Goal: Information Seeking & Learning: Learn about a topic

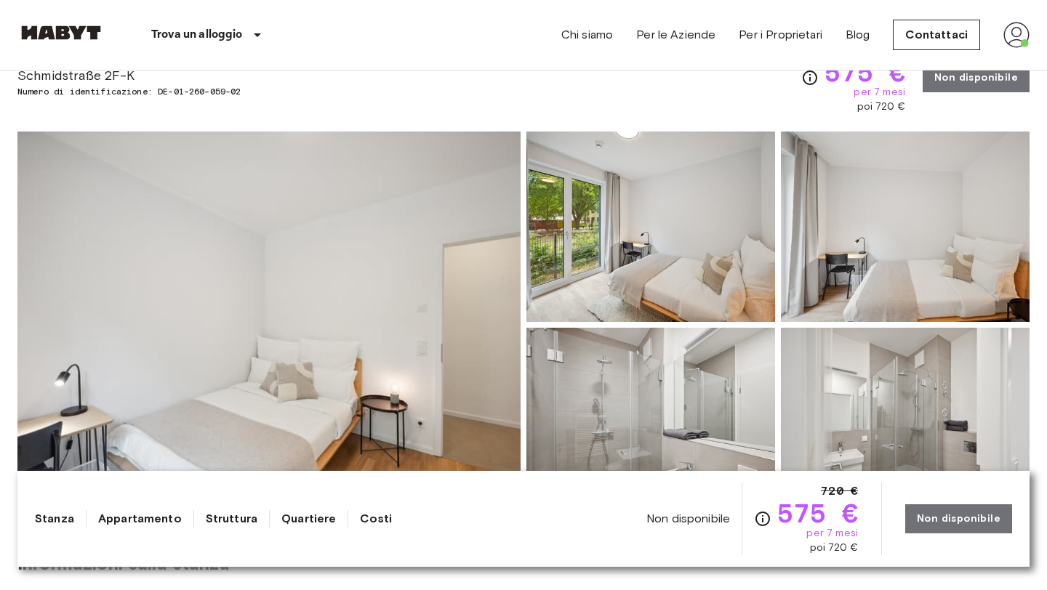
scroll to position [65, 0]
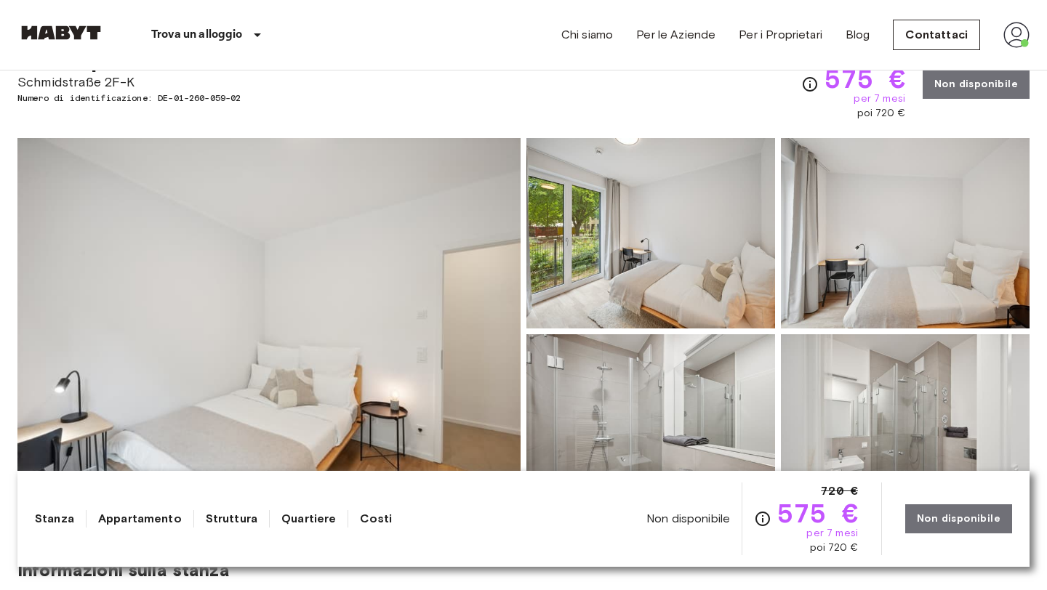
click at [399, 342] on img at bounding box center [268, 331] width 503 height 387
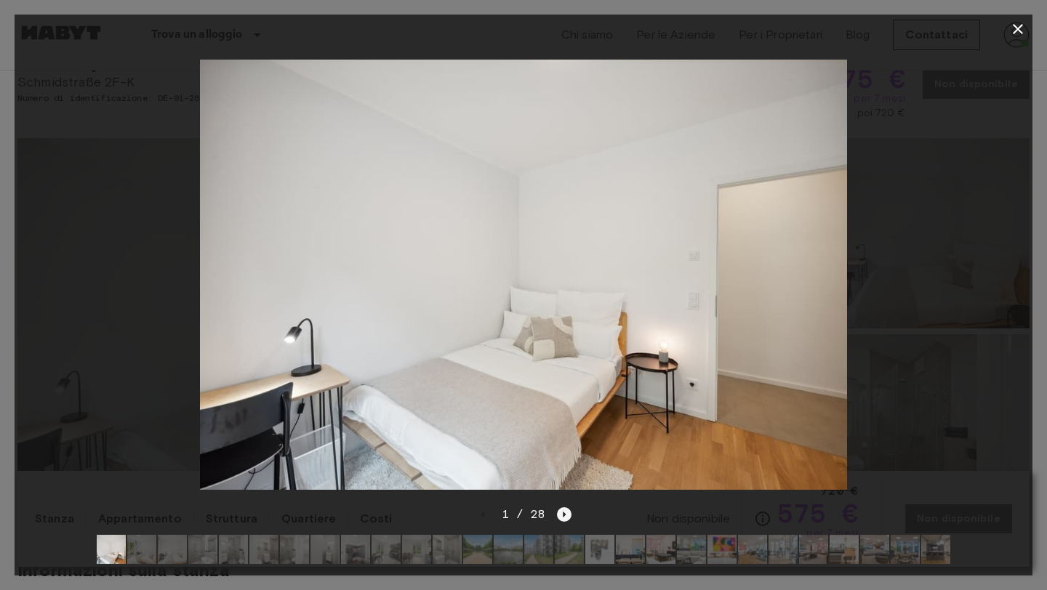
click at [564, 515] on icon "Next image" at bounding box center [564, 514] width 15 height 15
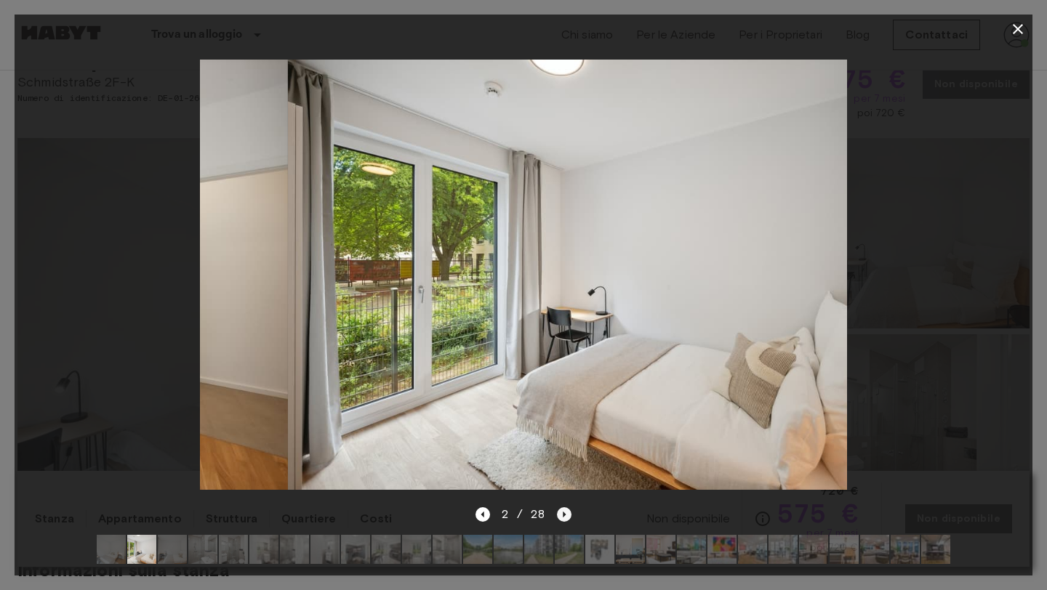
click at [564, 515] on icon "Next image" at bounding box center [564, 514] width 15 height 15
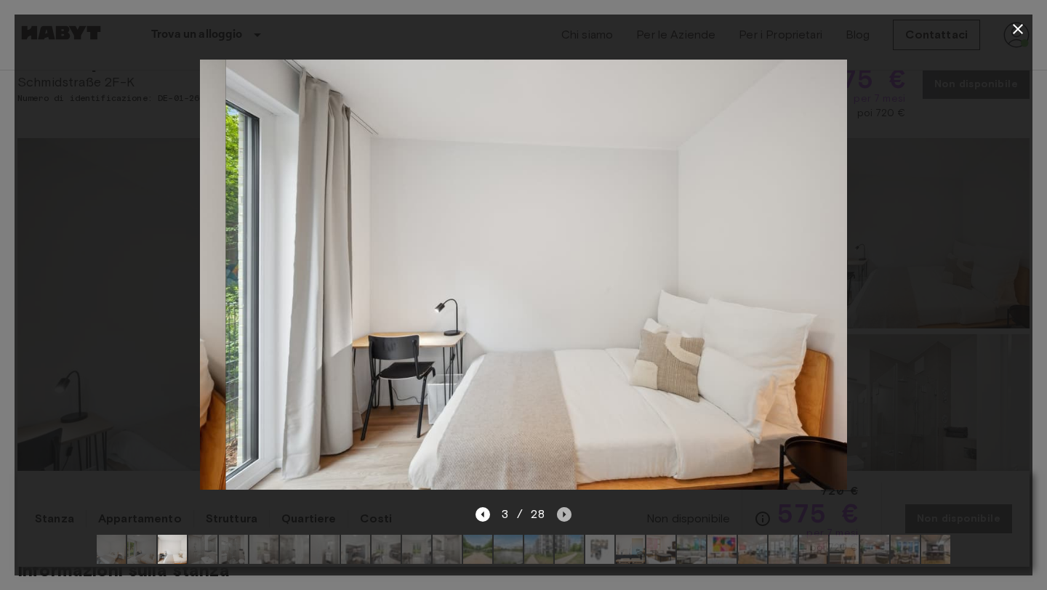
click at [564, 515] on icon "Next image" at bounding box center [564, 514] width 15 height 15
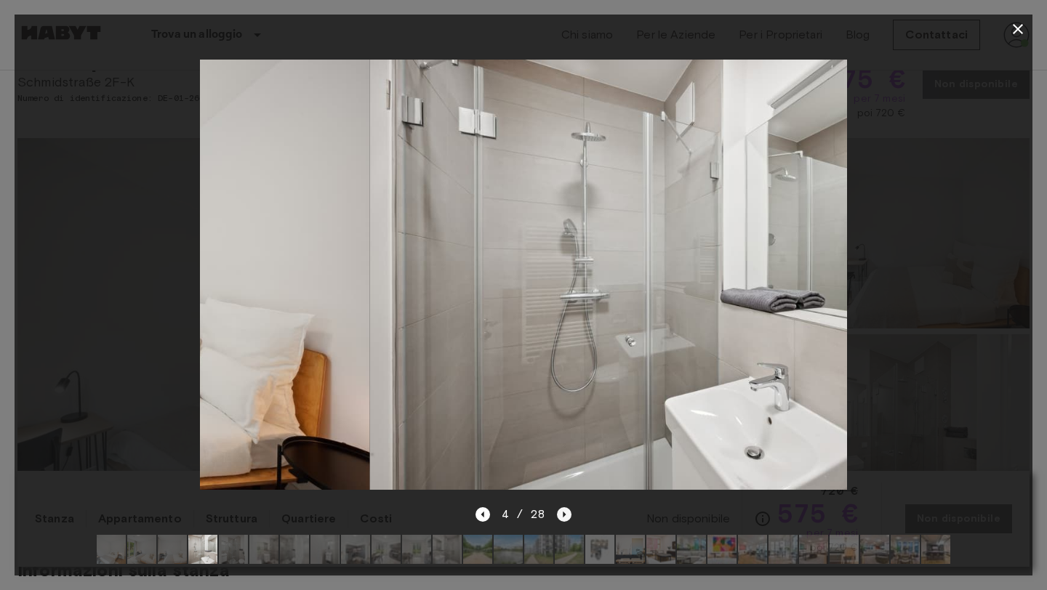
click at [564, 515] on icon "Next image" at bounding box center [564, 514] width 15 height 15
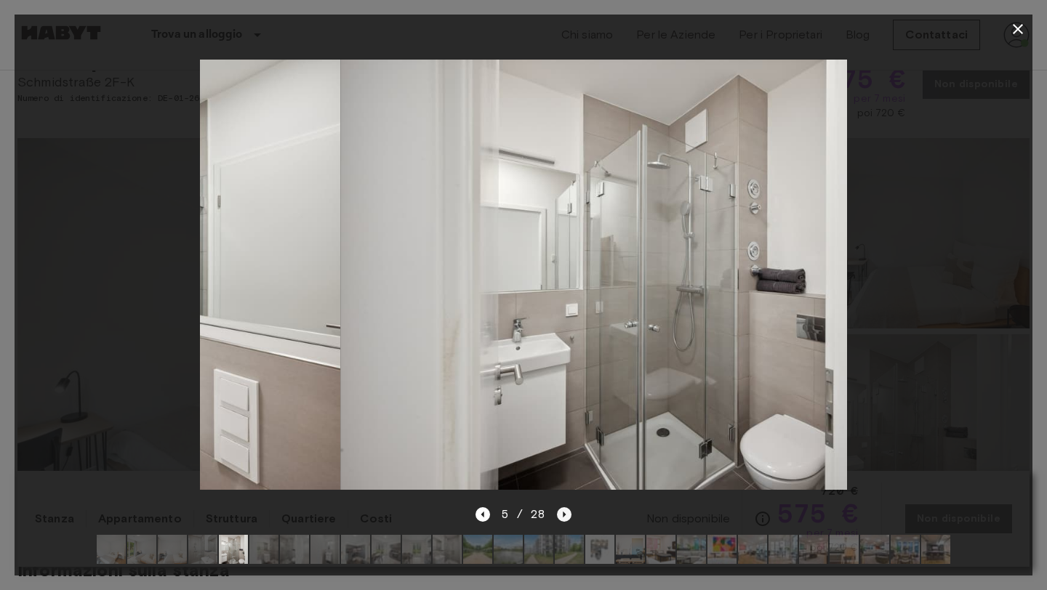
click at [564, 515] on icon "Next image" at bounding box center [564, 514] width 15 height 15
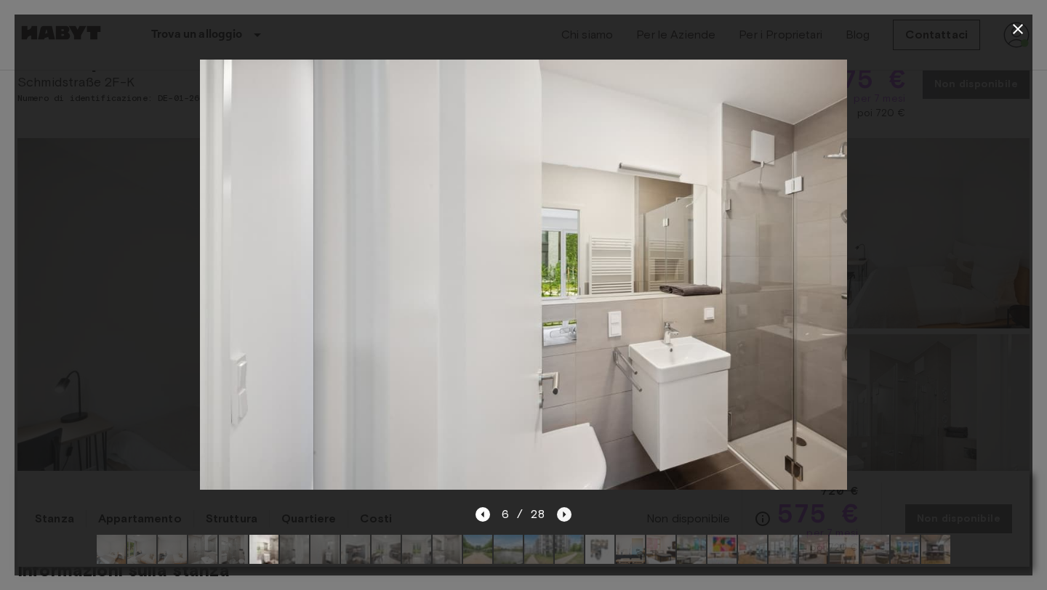
click at [564, 515] on icon "Next image" at bounding box center [564, 514] width 15 height 15
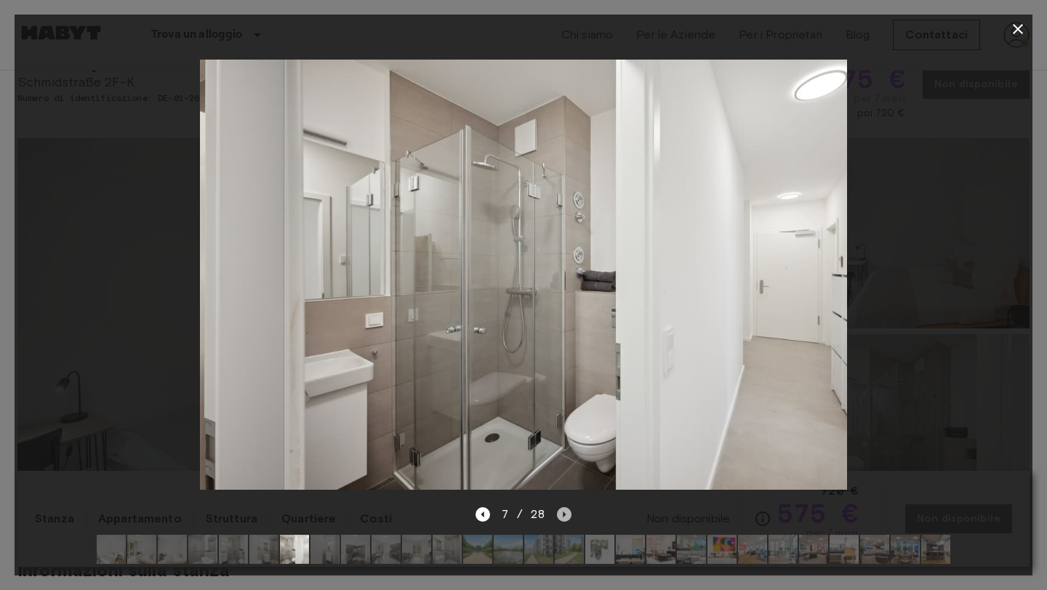
click at [564, 515] on icon "Next image" at bounding box center [564, 514] width 15 height 15
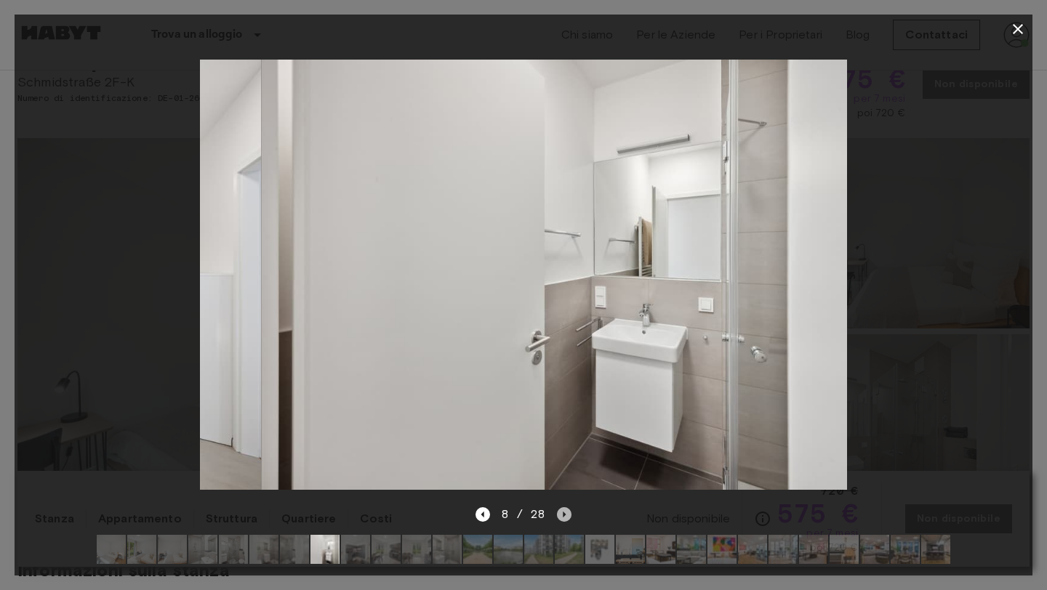
click at [564, 515] on icon "Next image" at bounding box center [564, 514] width 15 height 15
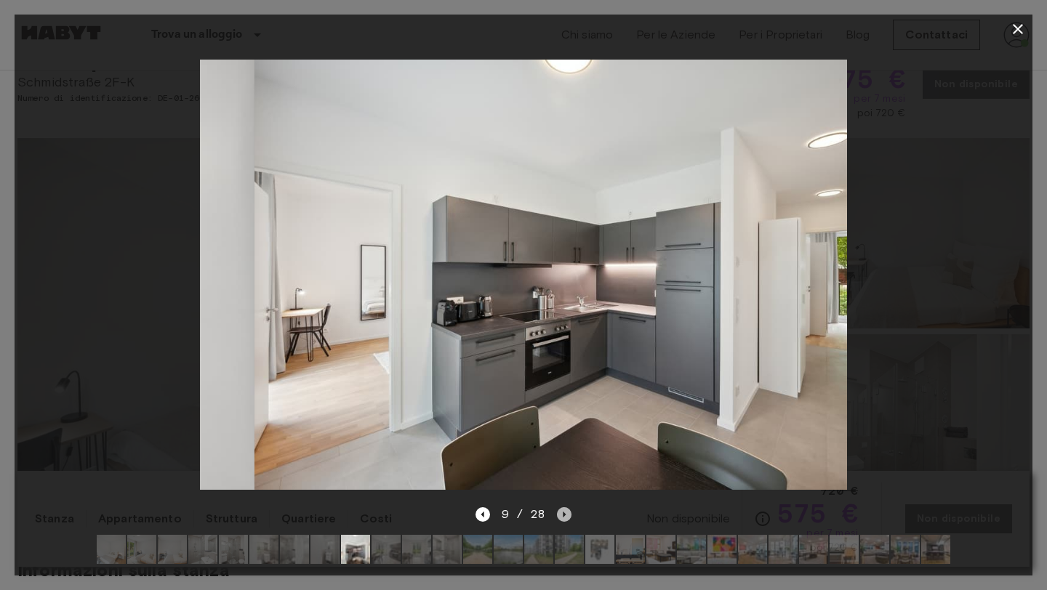
click at [564, 515] on icon "Next image" at bounding box center [564, 514] width 15 height 15
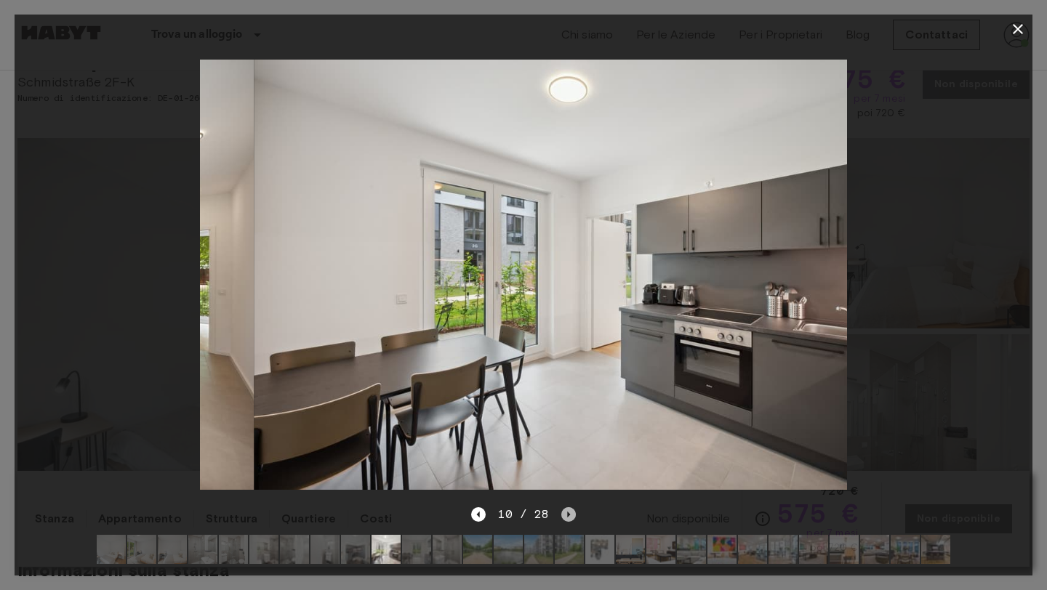
click at [564, 515] on icon "Next image" at bounding box center [568, 514] width 15 height 15
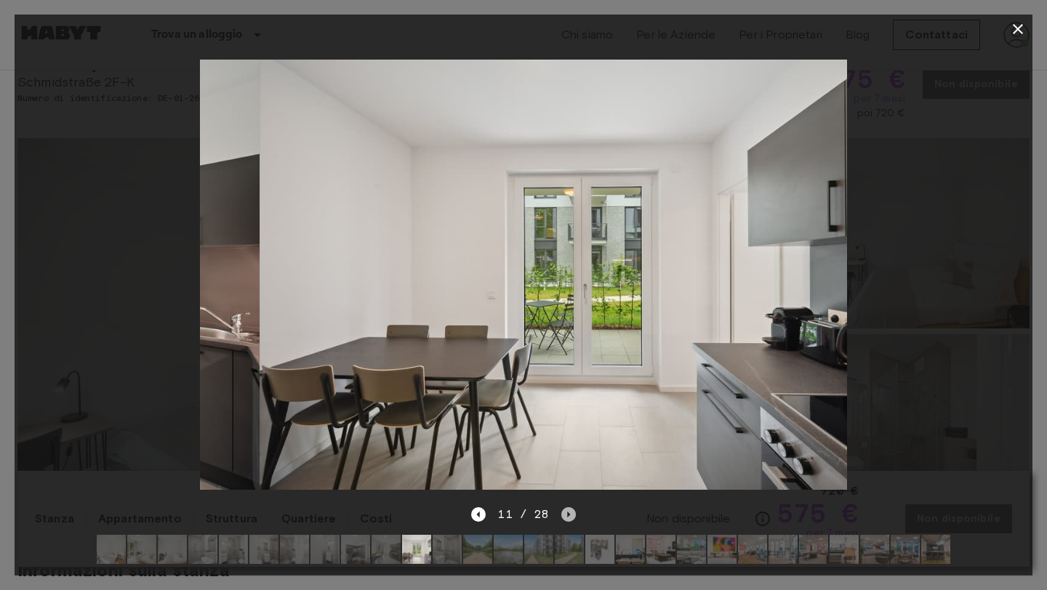
click at [564, 515] on icon "Next image" at bounding box center [568, 514] width 15 height 15
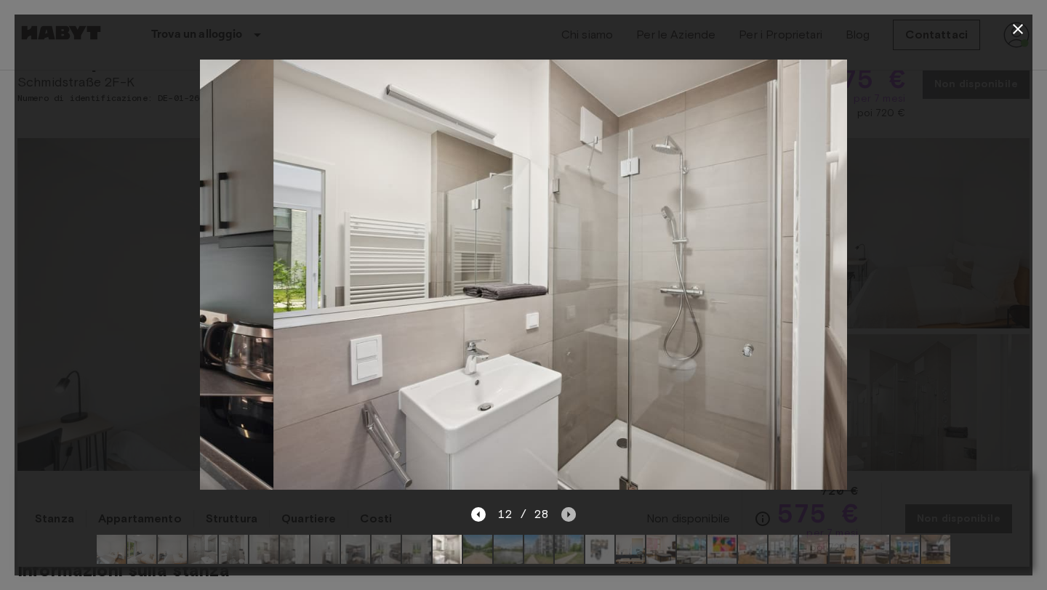
click at [564, 515] on icon "Next image" at bounding box center [568, 514] width 15 height 15
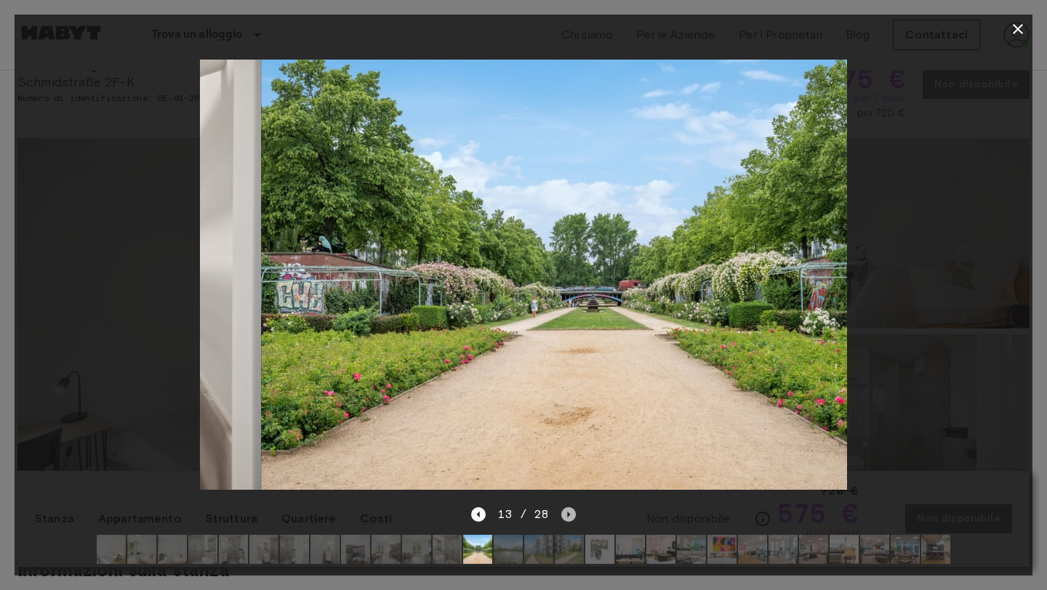
click at [564, 515] on icon "Next image" at bounding box center [568, 514] width 15 height 15
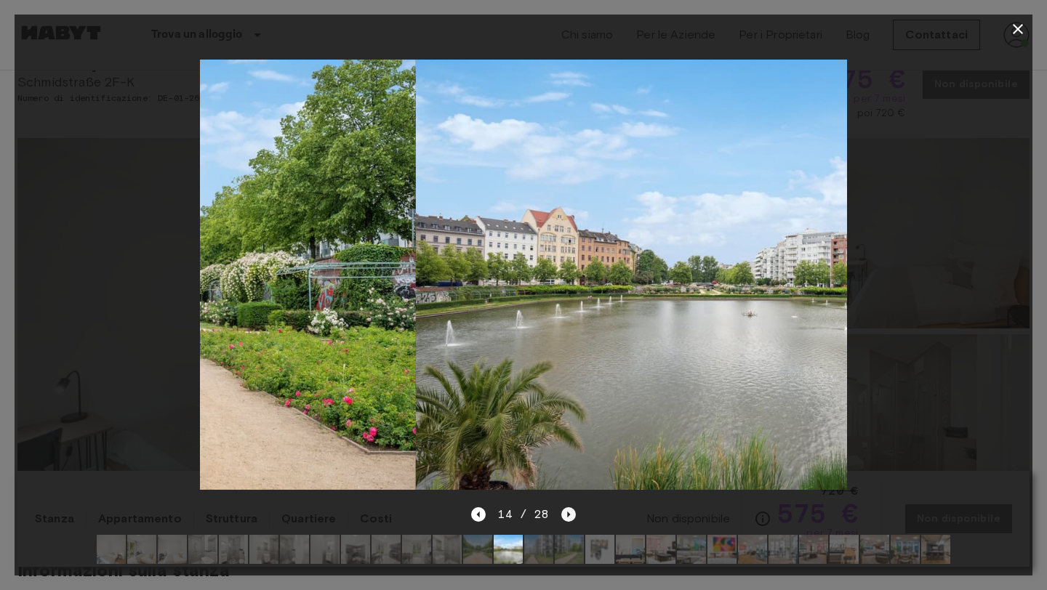
click at [564, 515] on icon "Next image" at bounding box center [568, 514] width 15 height 15
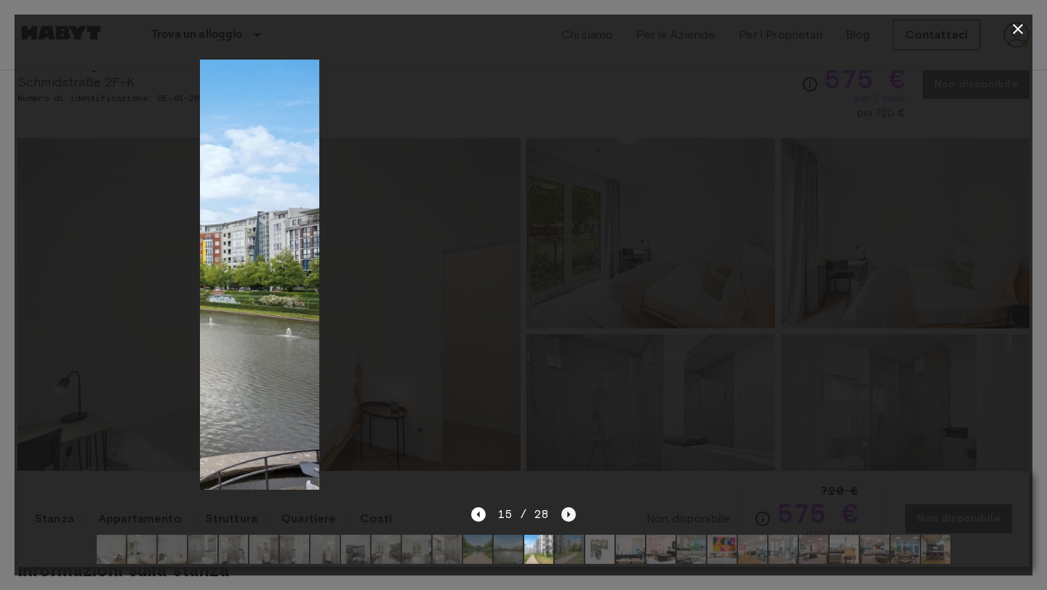
click at [564, 515] on icon "Next image" at bounding box center [568, 514] width 15 height 15
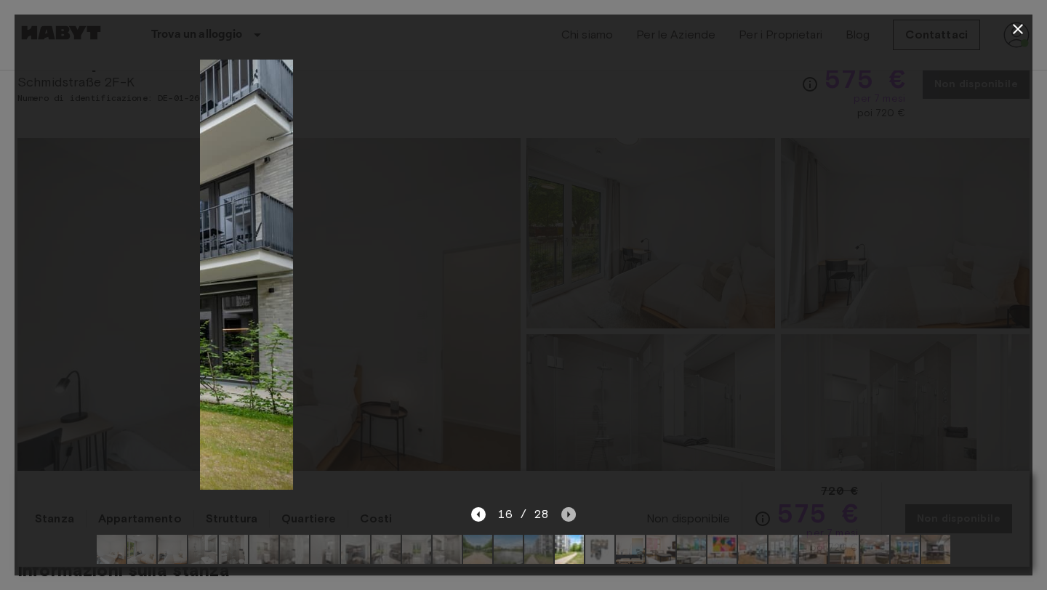
click at [564, 515] on icon "Next image" at bounding box center [568, 514] width 15 height 15
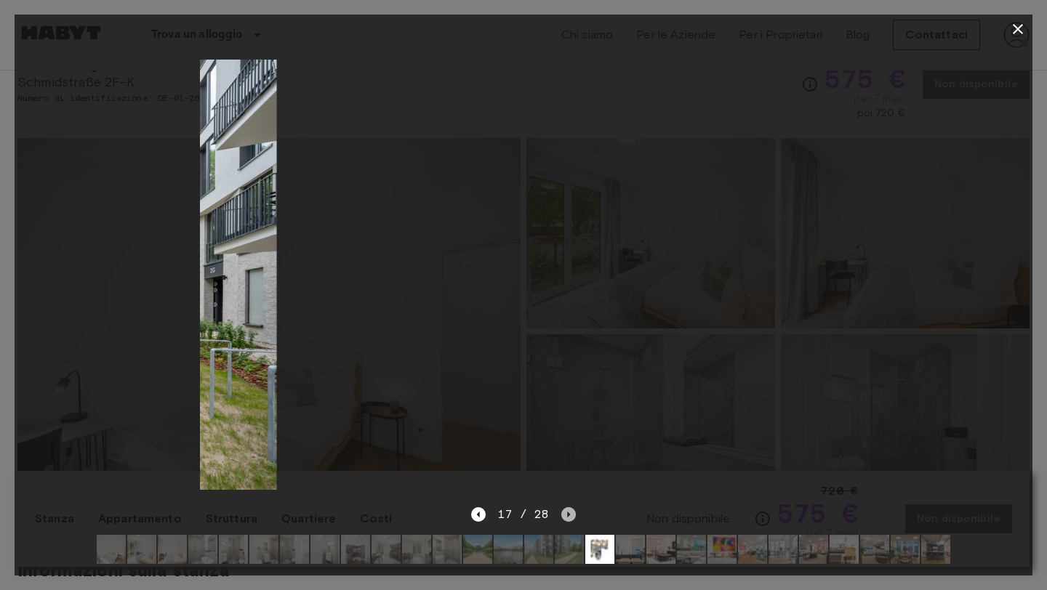
click at [564, 515] on icon "Next image" at bounding box center [568, 514] width 15 height 15
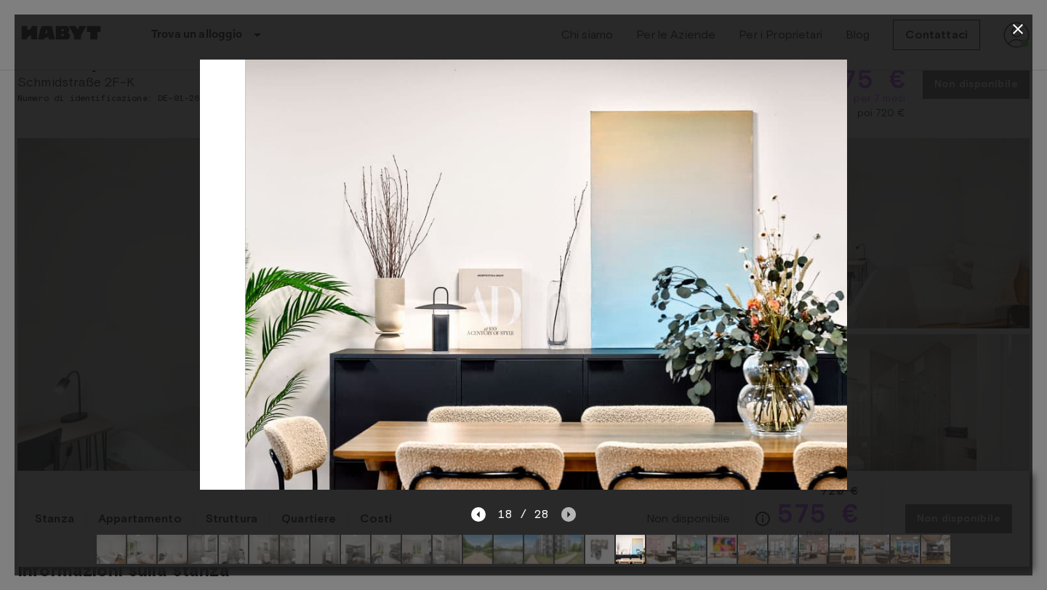
click at [564, 515] on icon "Next image" at bounding box center [568, 514] width 15 height 15
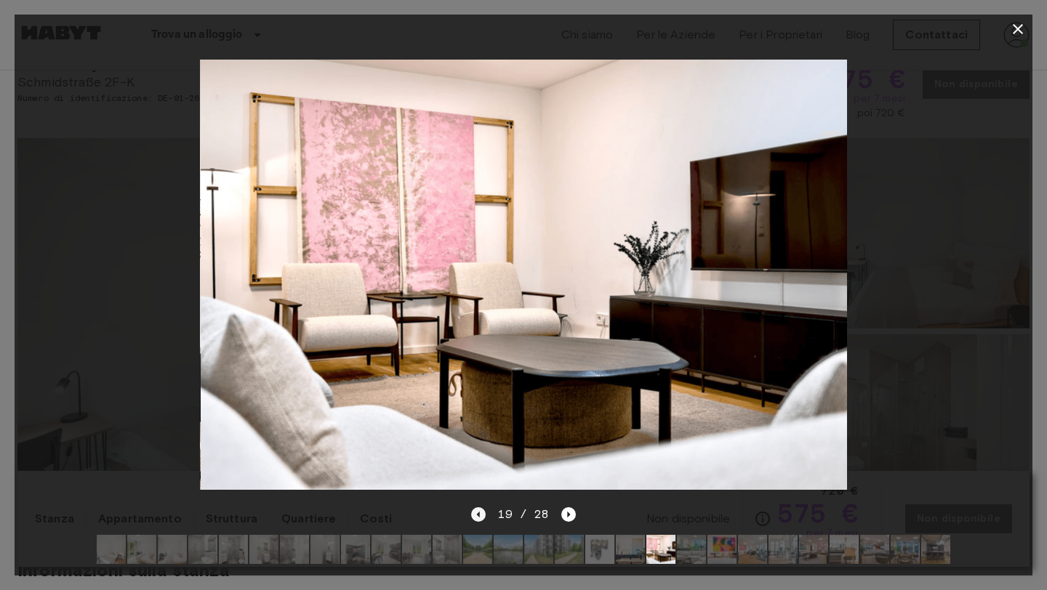
click at [483, 512] on icon "Previous image" at bounding box center [478, 514] width 15 height 15
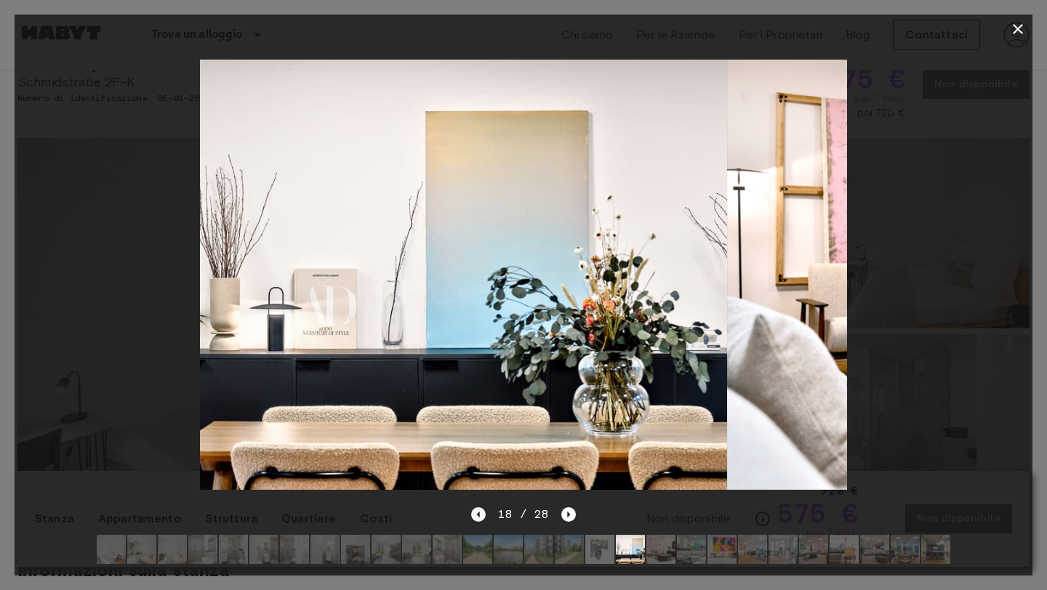
click at [483, 512] on icon "Previous image" at bounding box center [478, 514] width 15 height 15
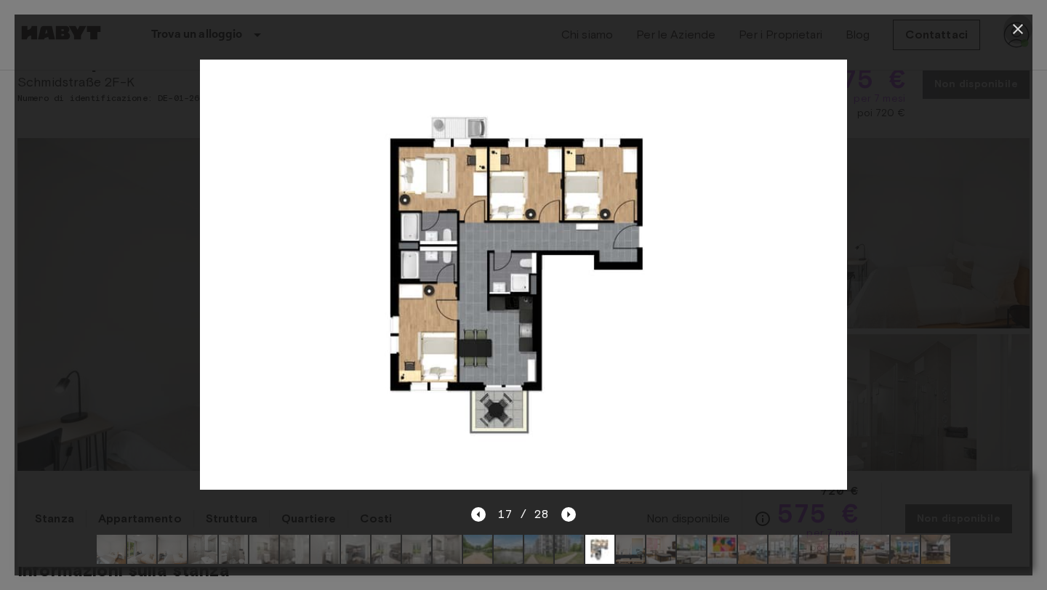
click at [1018, 23] on icon "button" at bounding box center [1017, 28] width 17 height 17
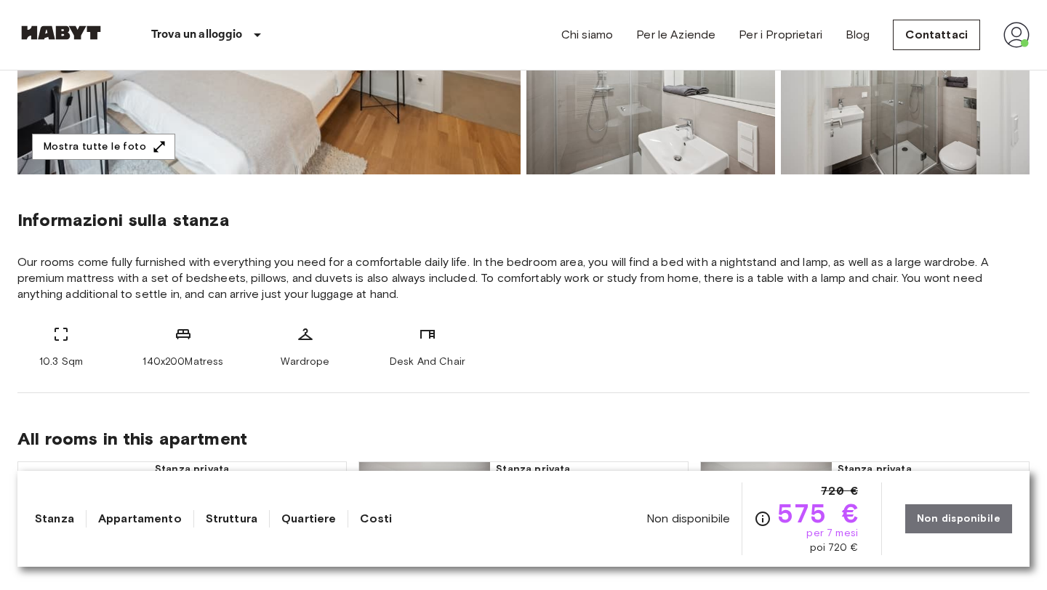
scroll to position [418, 0]
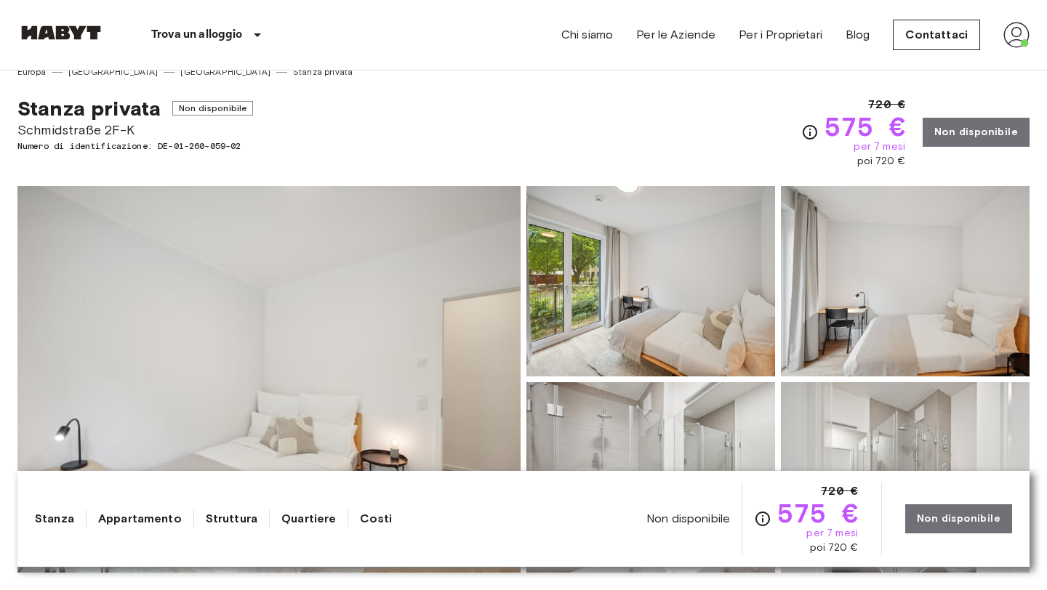
scroll to position [17, 0]
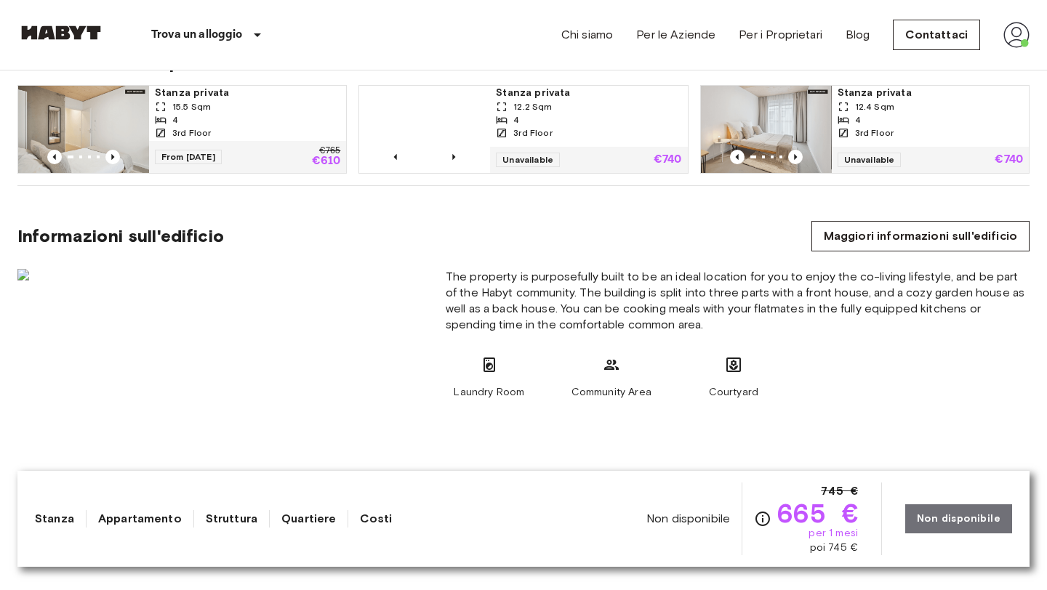
scroll to position [978, 0]
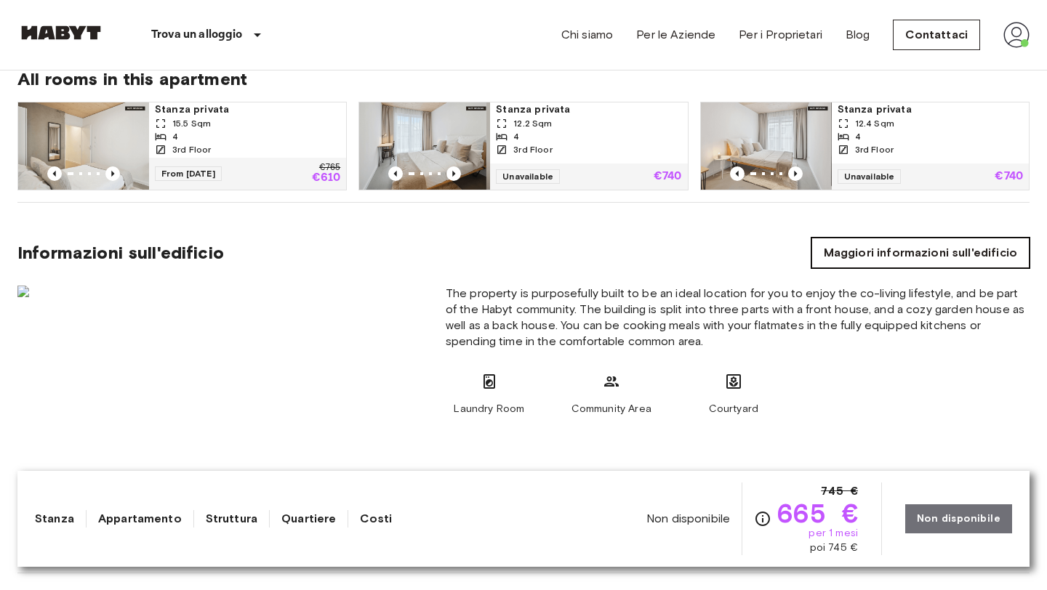
click at [839, 242] on link "Maggiori informazioni sull'edificio" at bounding box center [920, 253] width 218 height 31
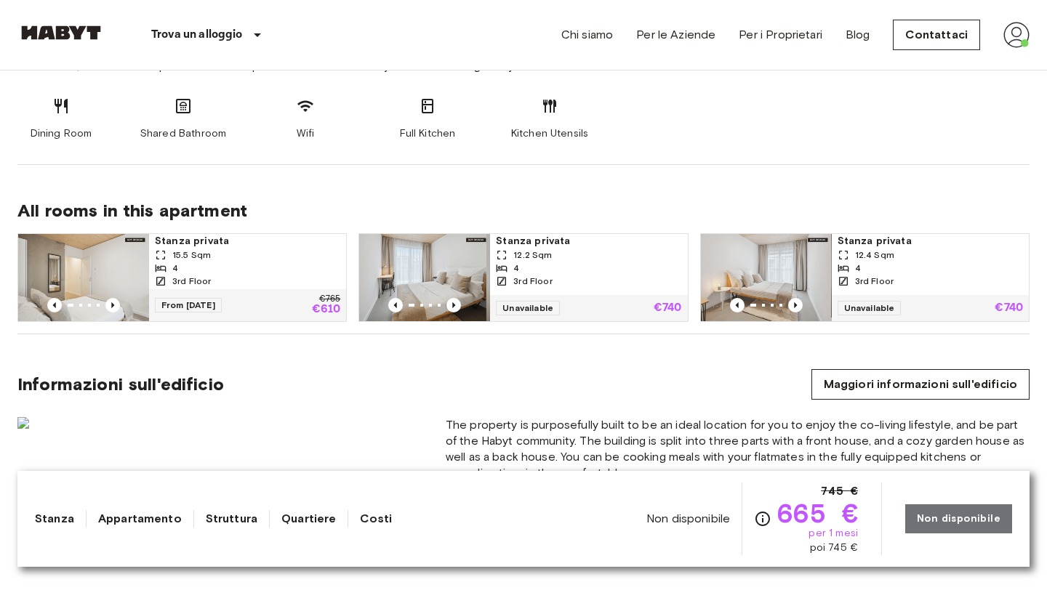
scroll to position [848, 0]
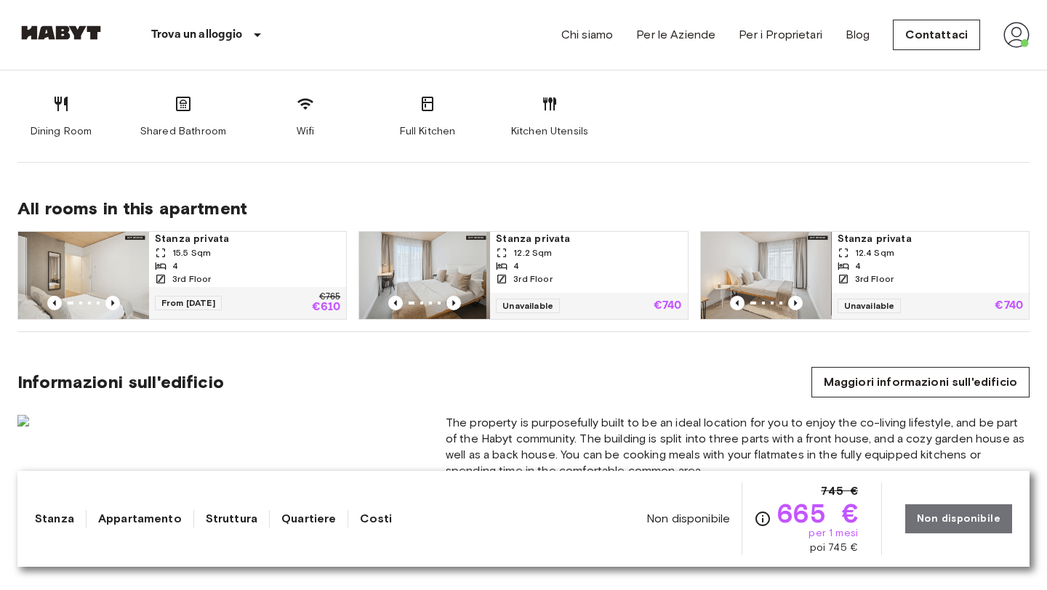
click at [435, 274] on img at bounding box center [424, 275] width 131 height 87
click at [773, 256] on img at bounding box center [766, 275] width 131 height 87
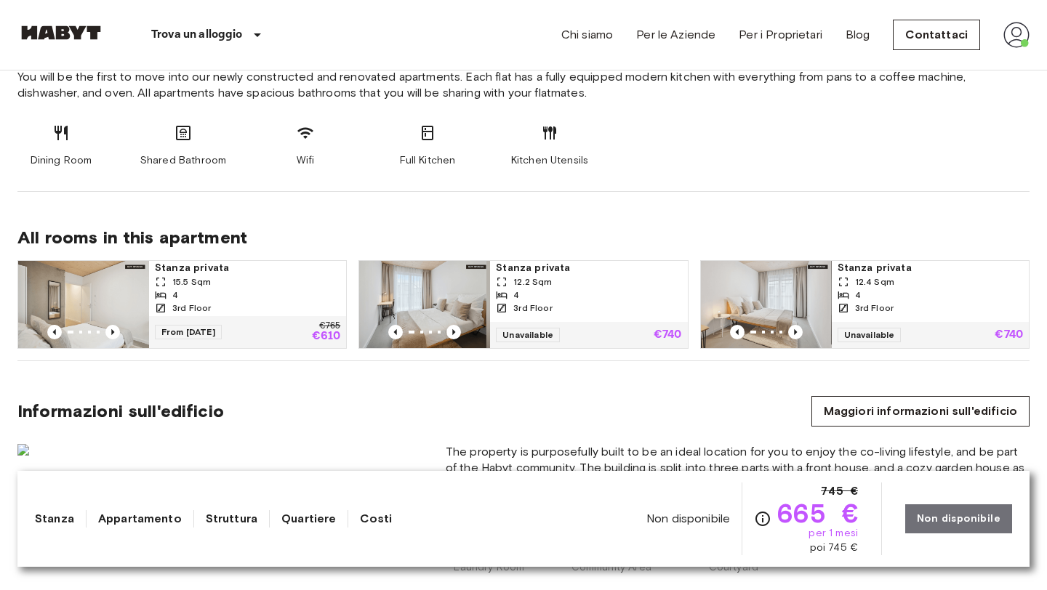
scroll to position [820, 0]
click at [545, 298] on div "4" at bounding box center [588, 294] width 185 height 13
click at [253, 275] on div "15.5 Sqm" at bounding box center [247, 281] width 185 height 13
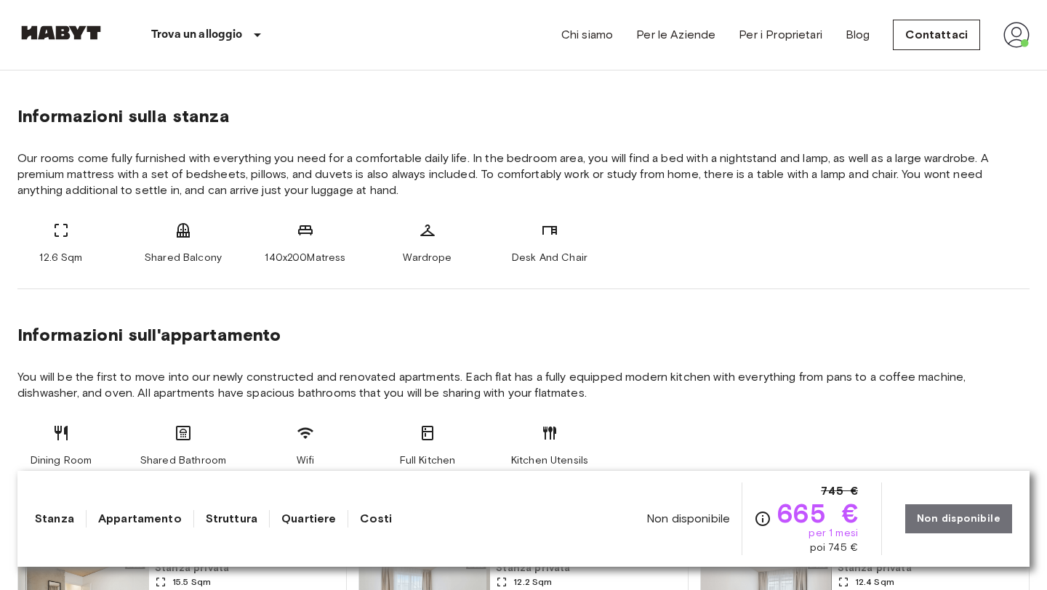
scroll to position [517, 0]
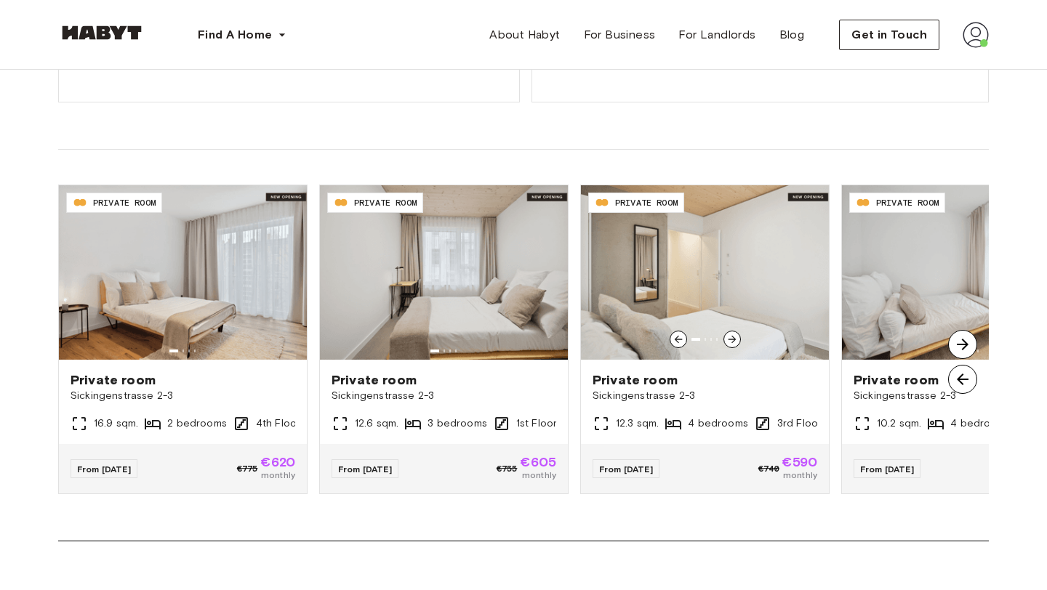
scroll to position [1022, 0]
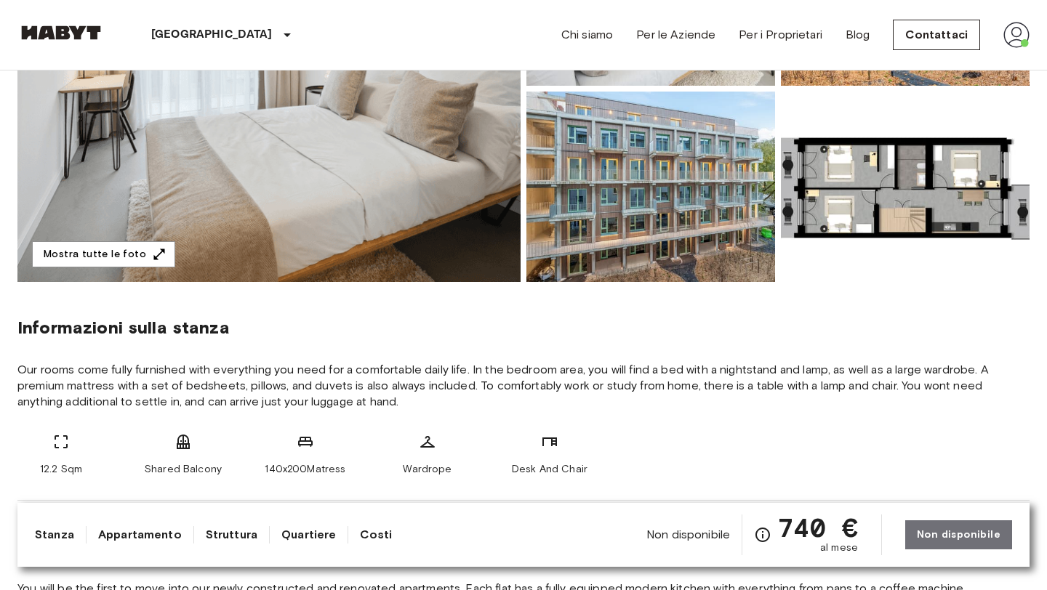
scroll to position [290, 0]
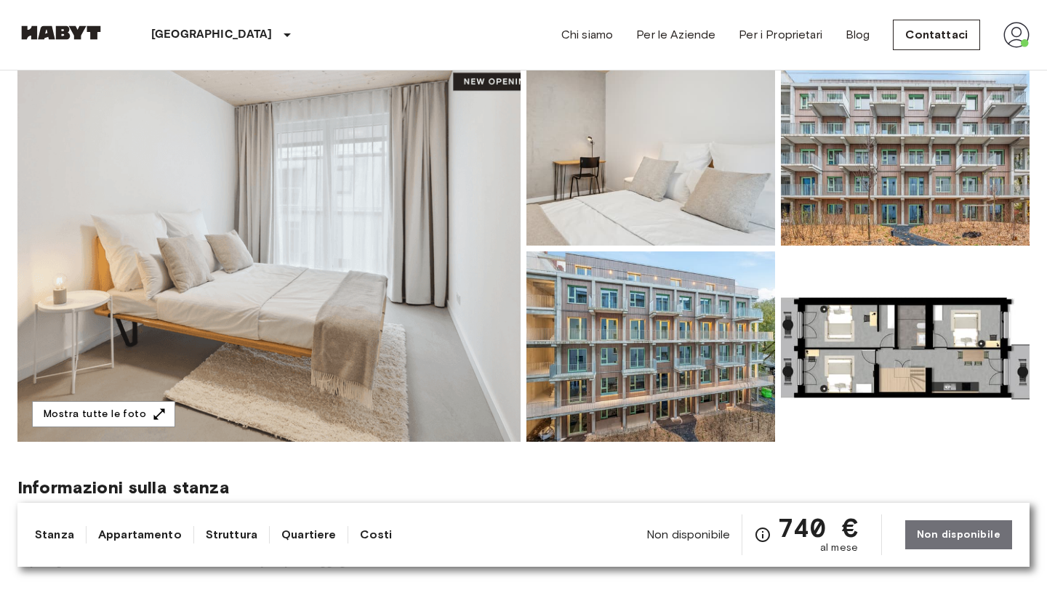
scroll to position [65, 0]
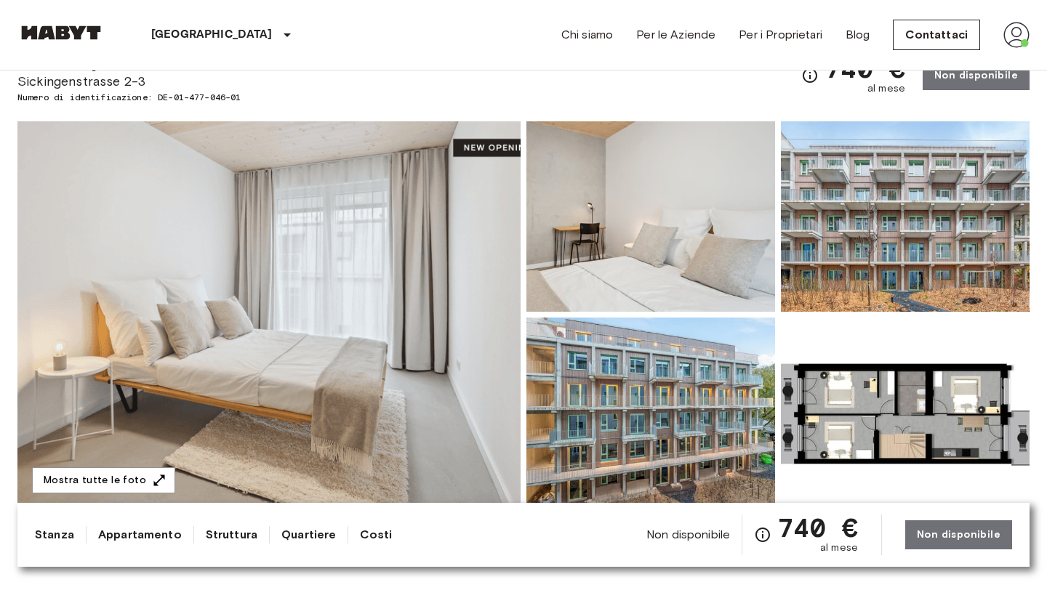
click at [926, 401] on img at bounding box center [905, 413] width 249 height 190
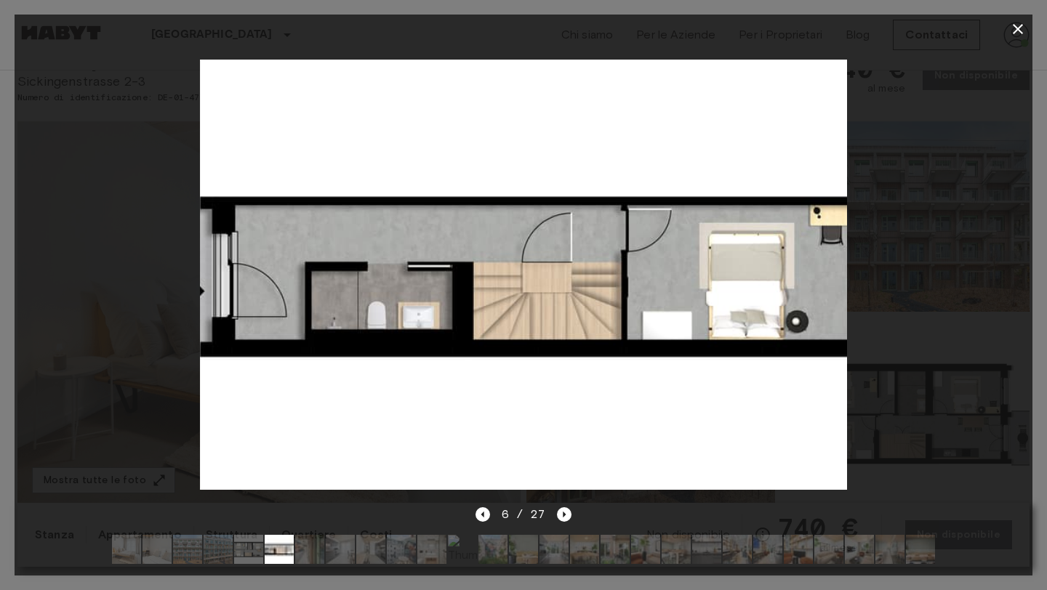
click at [1020, 26] on icon "button" at bounding box center [1018, 29] width 10 height 10
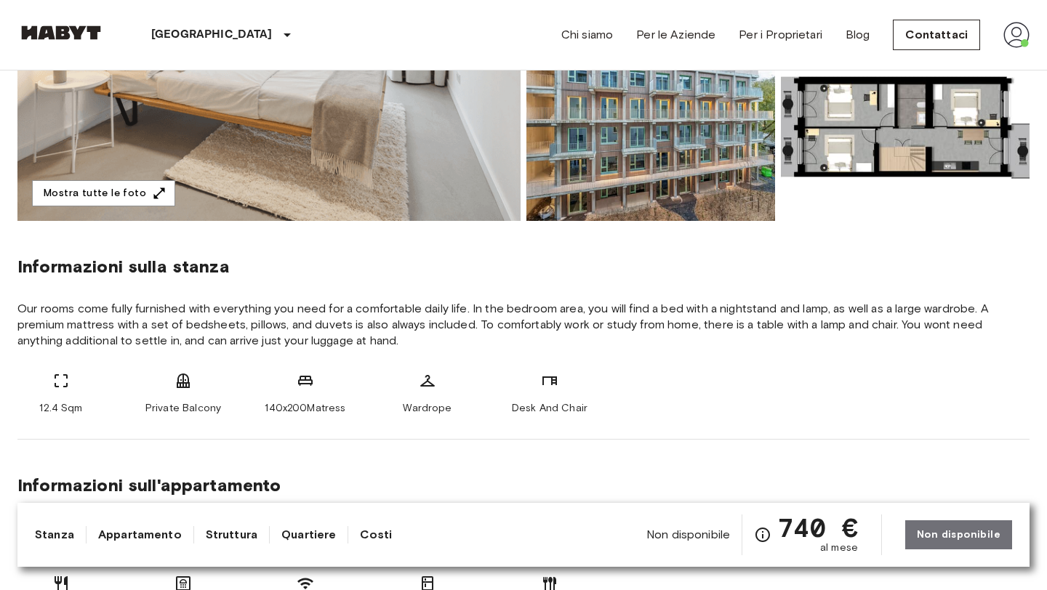
scroll to position [352, 0]
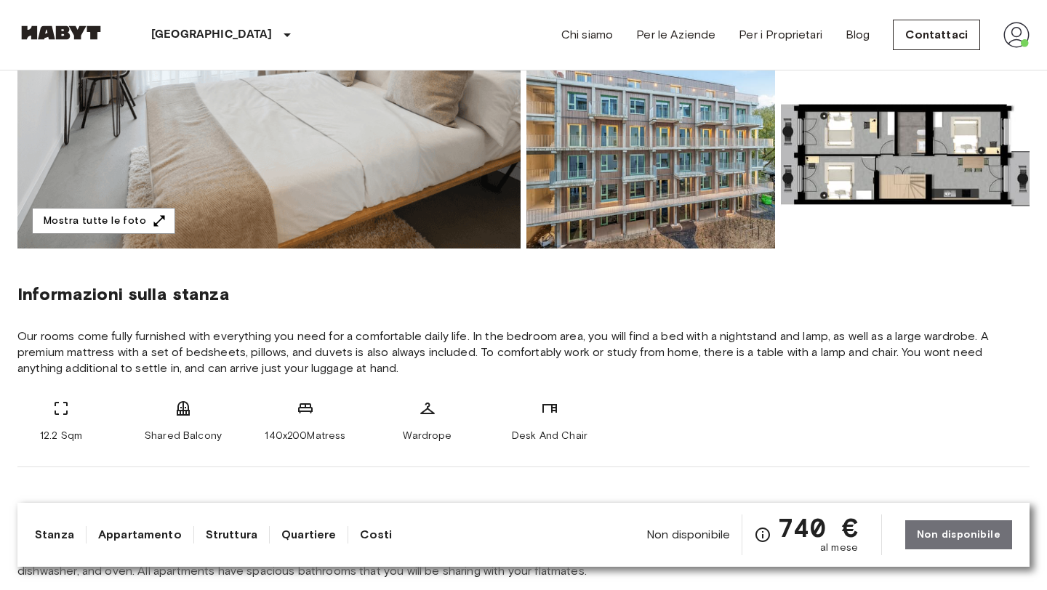
scroll to position [326, 0]
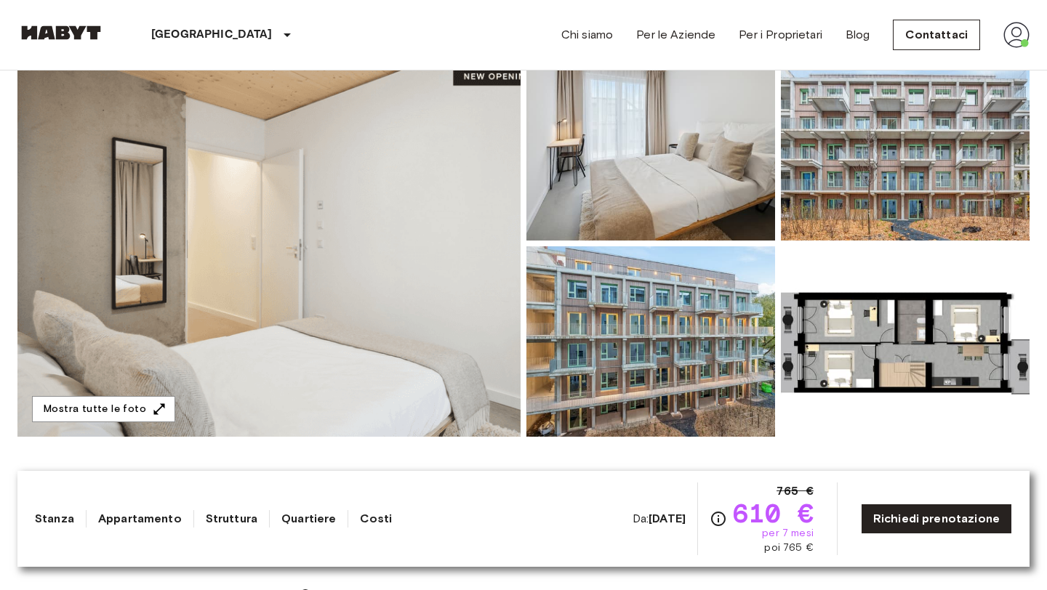
scroll to position [152, 0]
